Goal: Download file/media

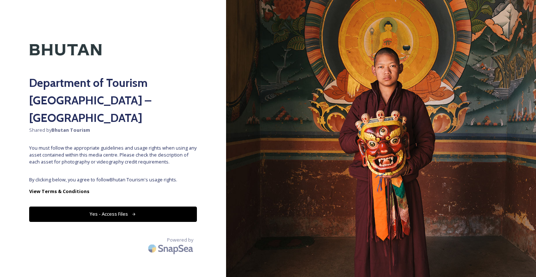
click at [144, 154] on div "Department of Tourism [GEOGRAPHIC_DATA] – Brand Centre Shared by Bhutan Tourism…" at bounding box center [113, 138] width 226 height 219
click at [132, 206] on button "Yes - Access Files" at bounding box center [113, 213] width 168 height 15
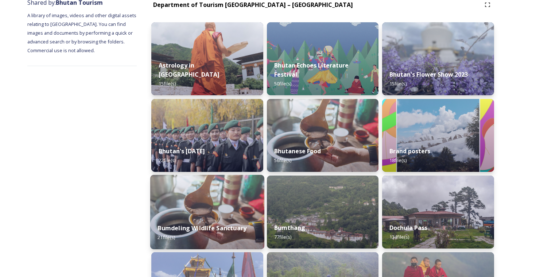
scroll to position [59, 0]
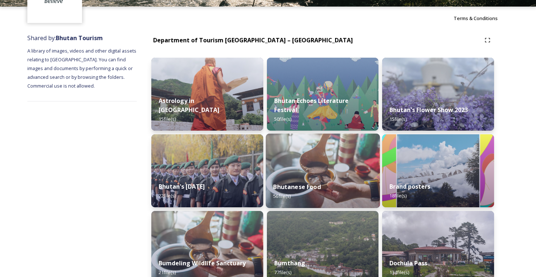
click at [291, 165] on img at bounding box center [323, 171] width 114 height 74
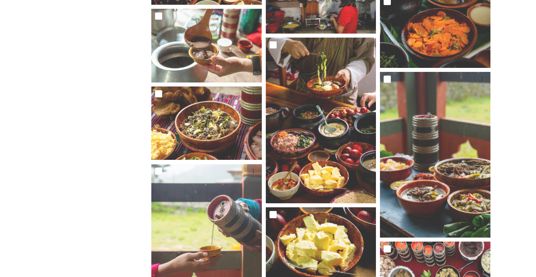
scroll to position [1335, 0]
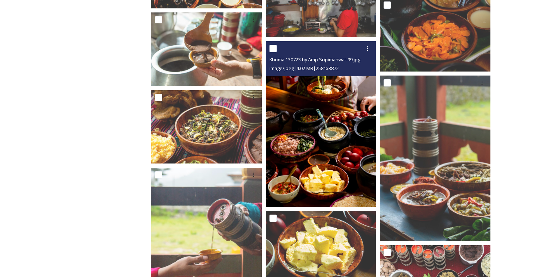
click at [343, 146] on img at bounding box center [321, 124] width 111 height 166
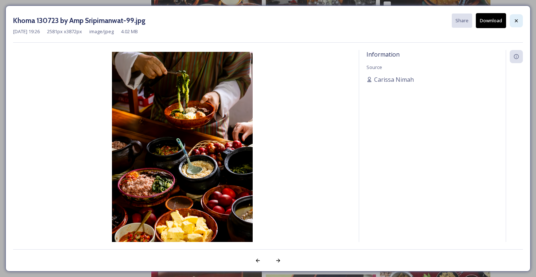
click at [516, 21] on icon at bounding box center [517, 21] width 6 height 6
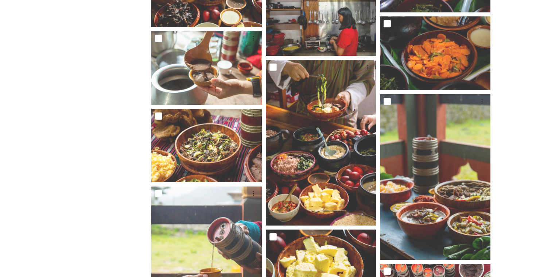
scroll to position [1310, 0]
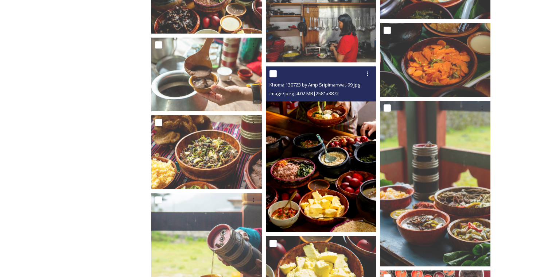
click at [338, 141] on img at bounding box center [321, 149] width 111 height 166
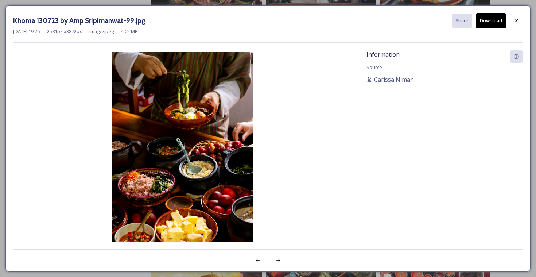
click at [492, 16] on button "Download" at bounding box center [491, 20] width 30 height 15
click at [518, 22] on icon at bounding box center [517, 21] width 6 height 6
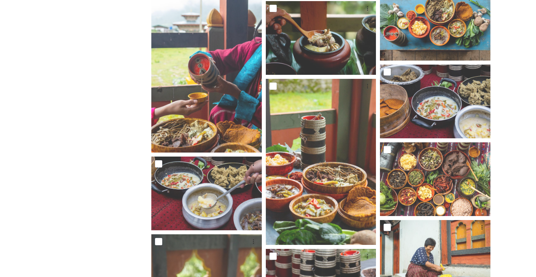
scroll to position [589, 0]
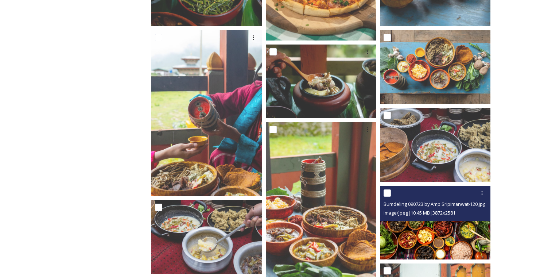
click at [461, 229] on img at bounding box center [435, 222] width 111 height 74
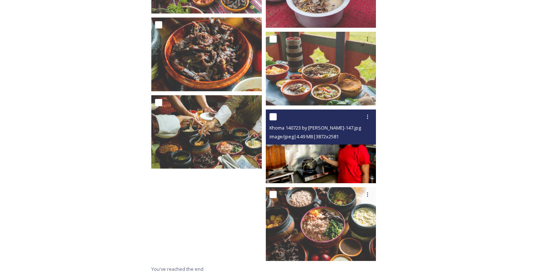
scroll to position [1885, 0]
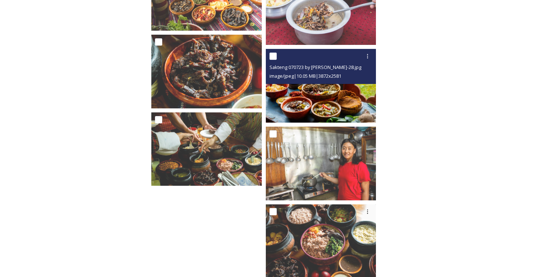
click at [320, 93] on img at bounding box center [321, 86] width 111 height 74
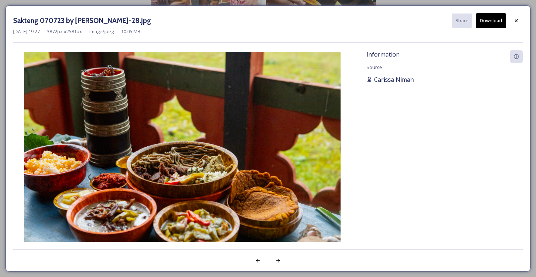
click at [402, 79] on span "Carissa Nimah" at bounding box center [394, 79] width 40 height 9
click at [516, 19] on icon at bounding box center [516, 20] width 3 height 3
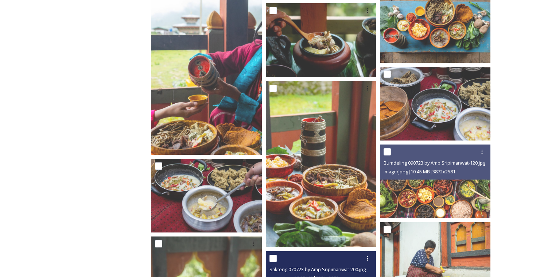
scroll to position [576, 0]
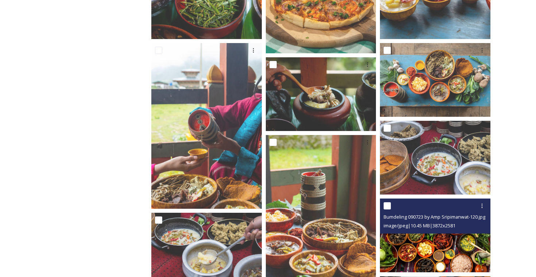
click at [457, 244] on img at bounding box center [435, 235] width 111 height 74
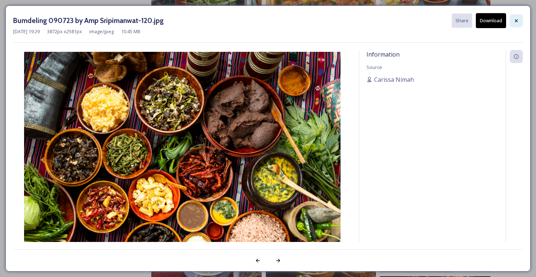
click at [518, 20] on icon at bounding box center [517, 21] width 6 height 6
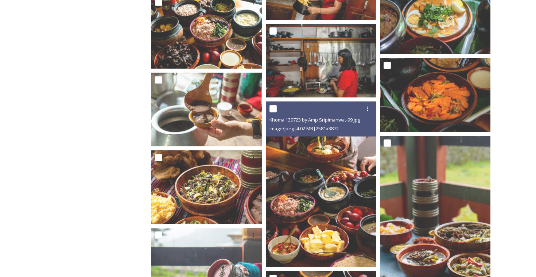
scroll to position [1263, 0]
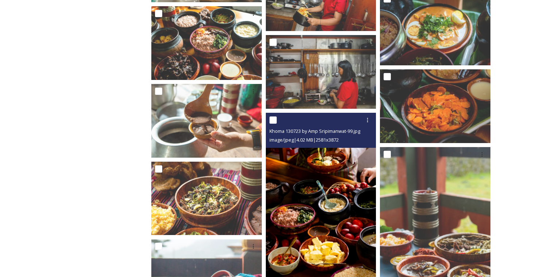
click at [331, 189] on img at bounding box center [321, 196] width 111 height 166
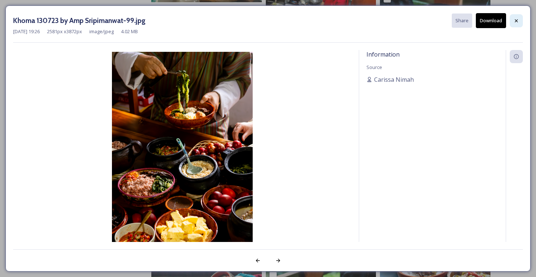
click at [514, 19] on icon at bounding box center [517, 21] width 6 height 6
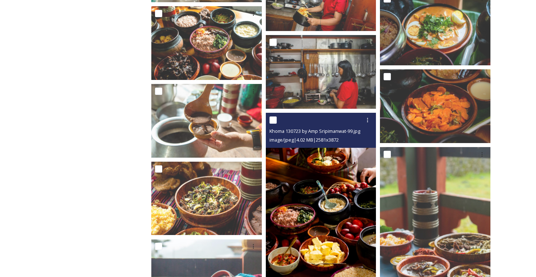
click at [367, 166] on img at bounding box center [321, 196] width 111 height 166
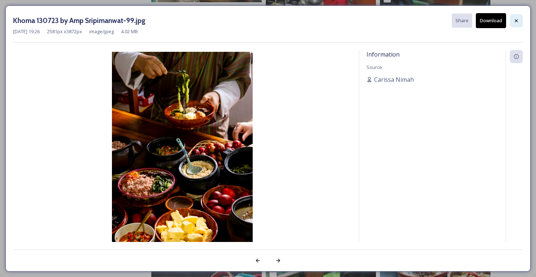
click at [514, 21] on icon at bounding box center [517, 21] width 6 height 6
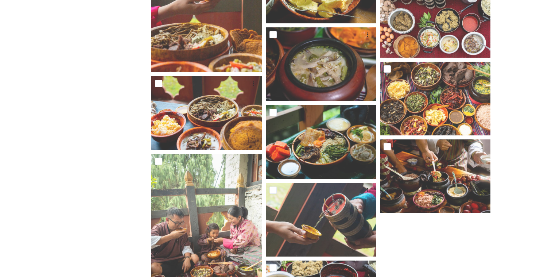
scroll to position [1549, 0]
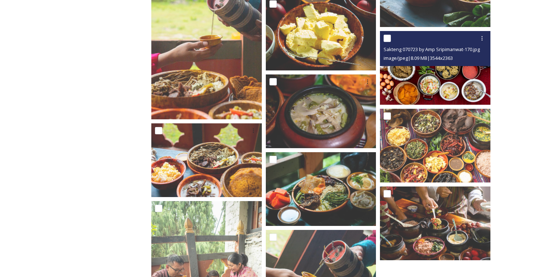
click at [438, 75] on img at bounding box center [435, 68] width 111 height 74
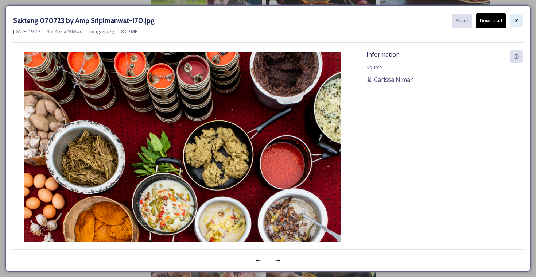
click at [518, 17] on div at bounding box center [516, 20] width 13 height 13
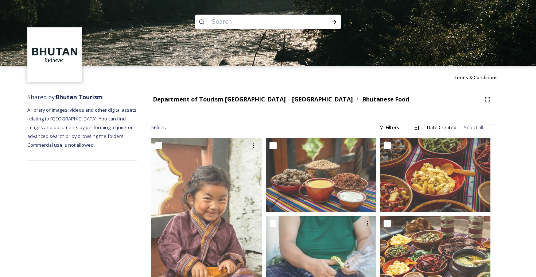
scroll to position [0, 0]
click at [263, 19] on input at bounding box center [258, 22] width 100 height 16
type input "momo"
click at [334, 23] on icon at bounding box center [335, 22] width 6 height 6
